Goal: Task Accomplishment & Management: Manage account settings

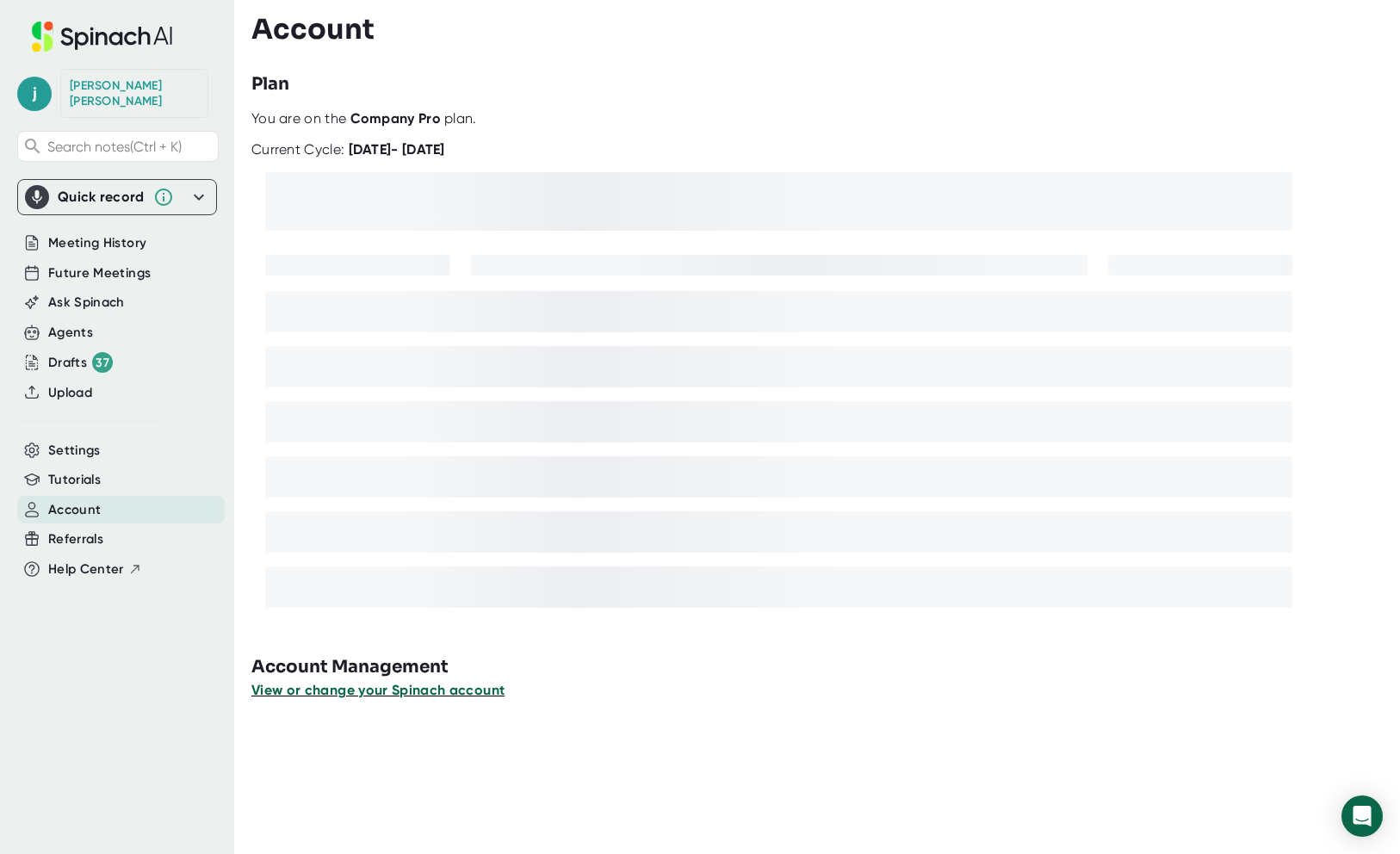
click at [329, 696] on span "View or change your Spinach account" at bounding box center [378, 690] width 253 height 17
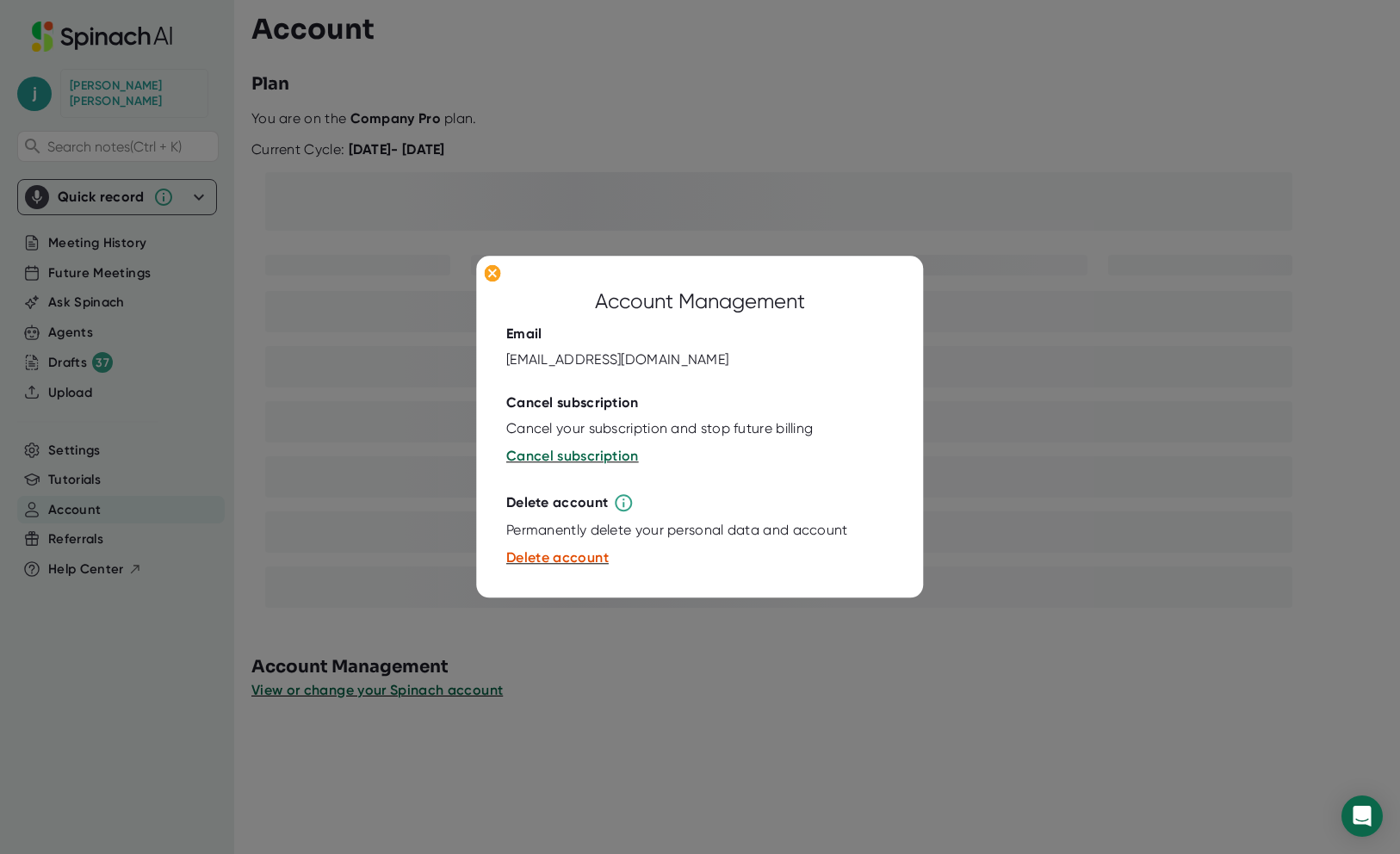
click at [704, 691] on div at bounding box center [700, 427] width 1400 height 854
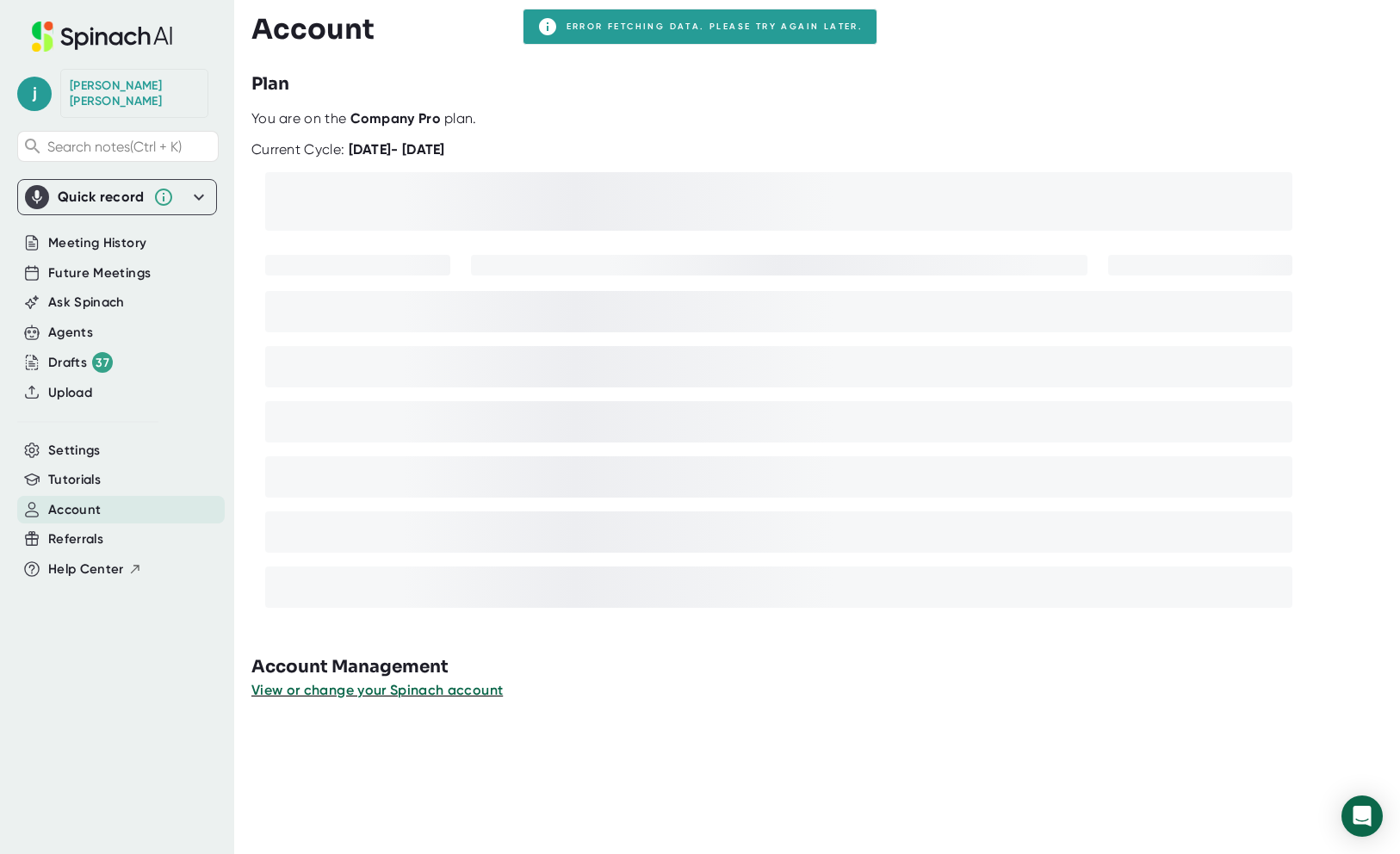
click at [673, 33] on div "Account" at bounding box center [825, 29] width 1149 height 33
